Goal: Check status: Check status

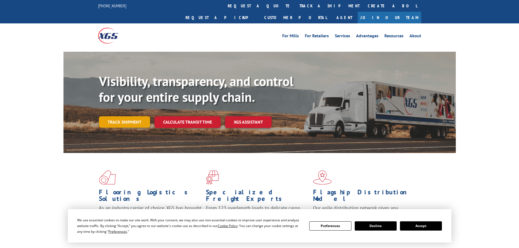
click at [137, 116] on link "Track shipment" at bounding box center [124, 121] width 51 height 11
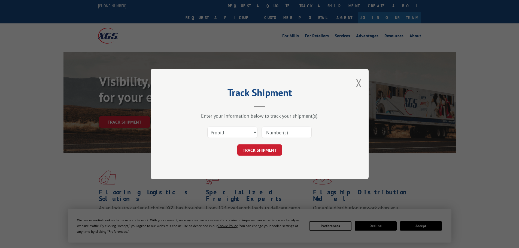
click at [287, 133] on input at bounding box center [287, 132] width 50 height 11
paste input "2866373"
type input "2866373"
click at [262, 148] on button "TRACK SHIPMENT" at bounding box center [259, 149] width 45 height 11
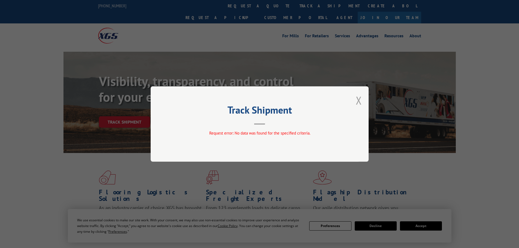
click at [359, 99] on button "Close modal" at bounding box center [359, 100] width 6 height 14
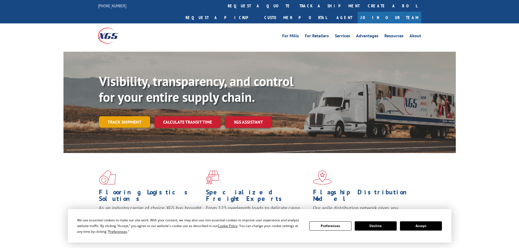
click at [126, 116] on link "Track shipment" at bounding box center [124, 121] width 51 height 11
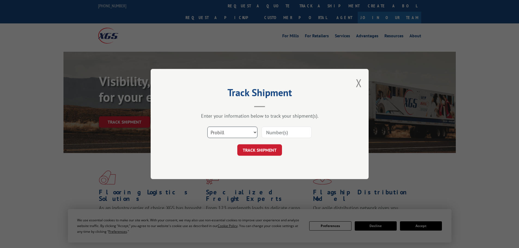
drag, startPoint x: 231, startPoint y: 131, endPoint x: 242, endPoint y: 138, distance: 12.1
click at [232, 131] on select "Select category... Probill BOL PO" at bounding box center [232, 132] width 50 height 11
select select "bol"
click at [207, 127] on select "Select category... Probill BOL PO" at bounding box center [232, 132] width 50 height 11
click at [281, 130] on input at bounding box center [287, 132] width 50 height 11
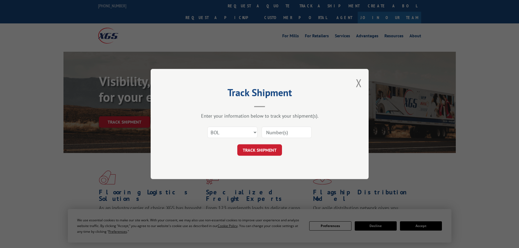
paste input "2866373"
type input "2866373"
click at [263, 150] on button "TRACK SHIPMENT" at bounding box center [259, 149] width 45 height 11
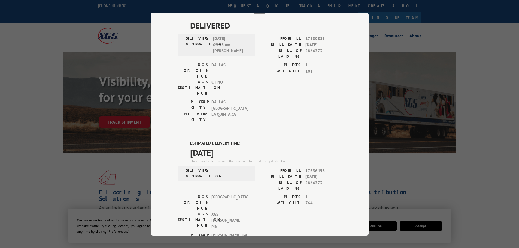
scroll to position [54, 0]
